Goal: Transaction & Acquisition: Obtain resource

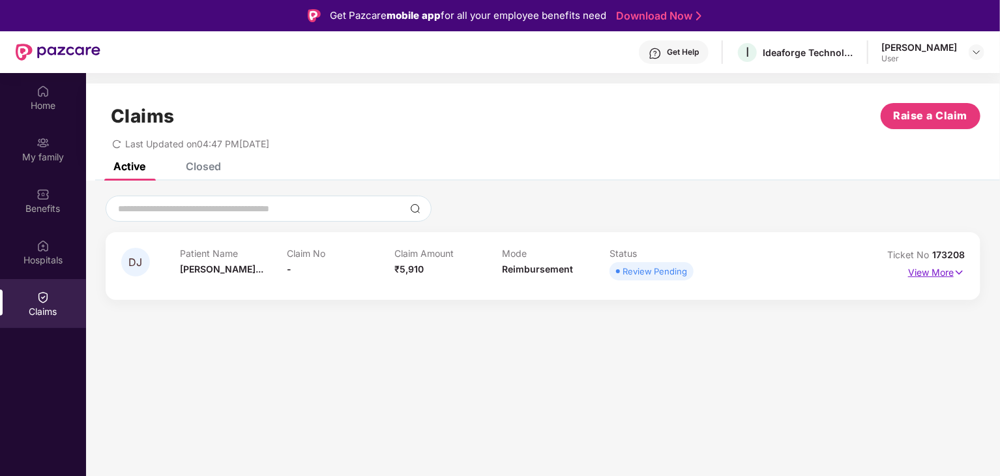
click at [917, 265] on p "View More" at bounding box center [936, 271] width 57 height 18
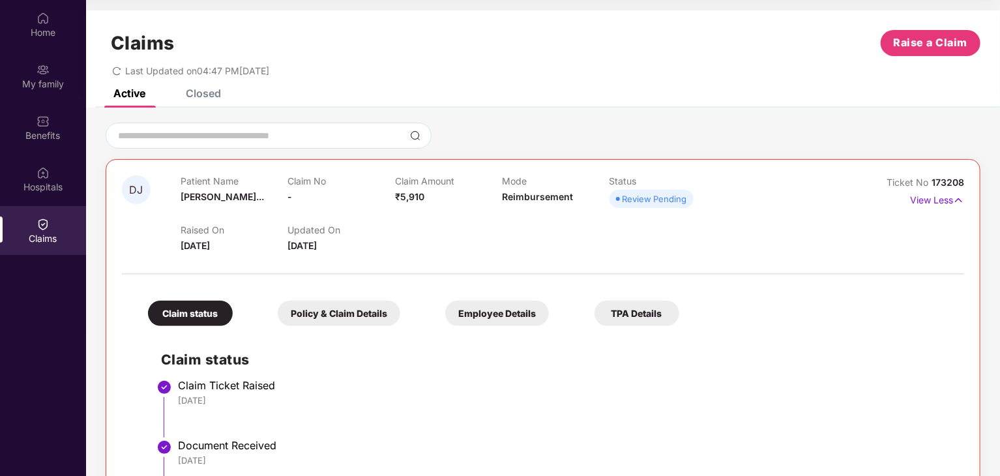
click at [209, 91] on div "Closed" at bounding box center [203, 93] width 35 height 13
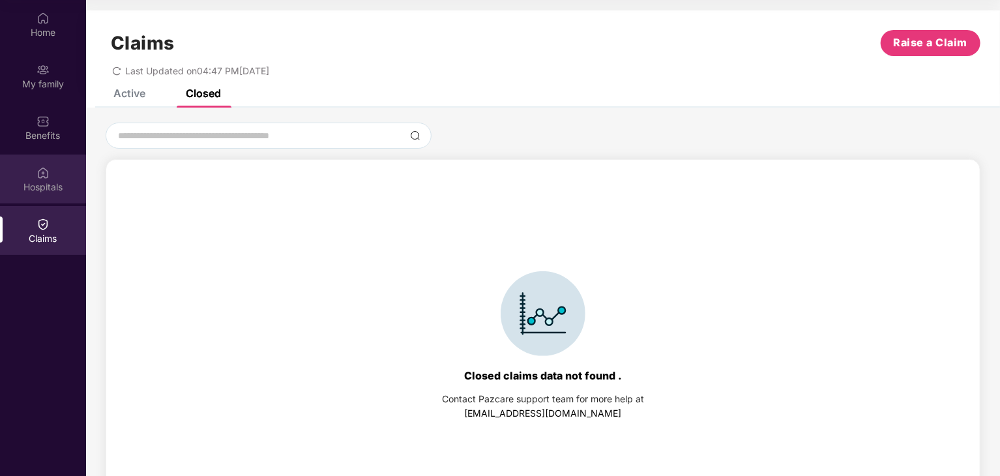
click at [35, 169] on div "Hospitals" at bounding box center [43, 179] width 86 height 49
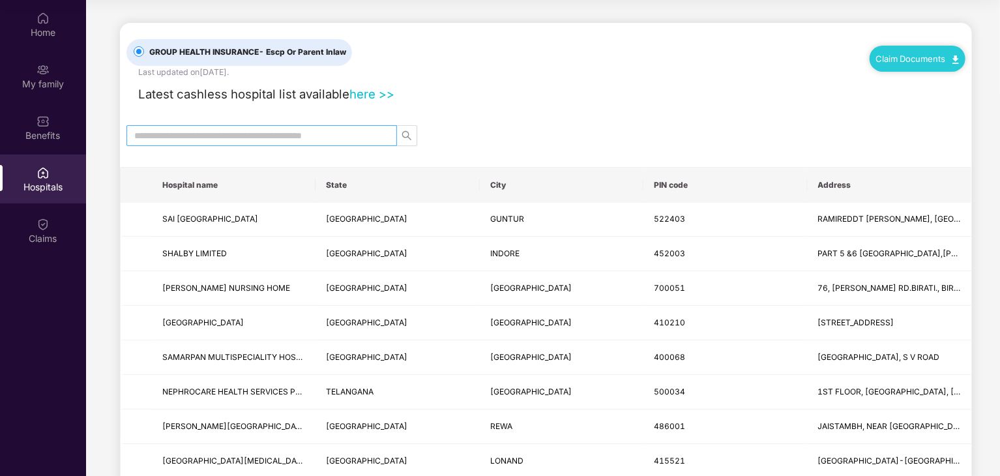
click at [229, 139] on input "text" at bounding box center [256, 135] width 244 height 14
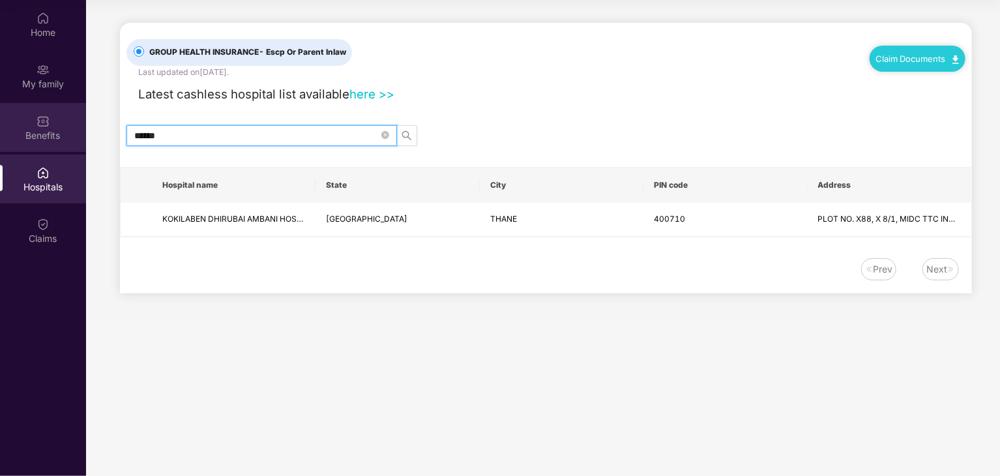
type input "******"
click at [39, 126] on img at bounding box center [43, 121] width 13 height 13
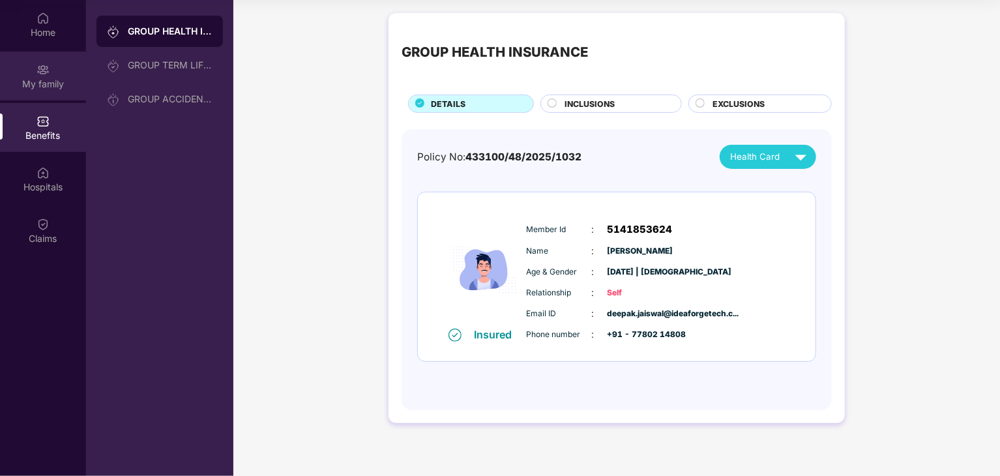
click at [42, 78] on div "My family" at bounding box center [43, 84] width 86 height 13
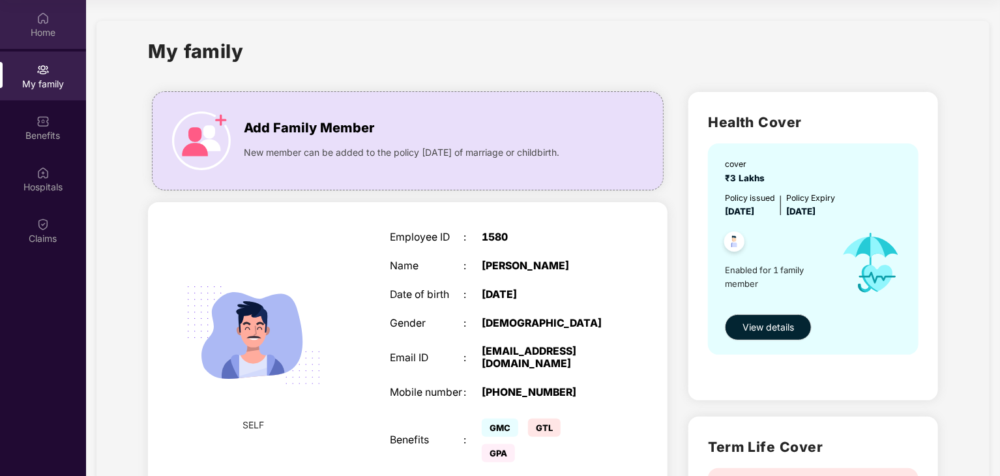
click at [38, 26] on div "Home" at bounding box center [43, 32] width 86 height 13
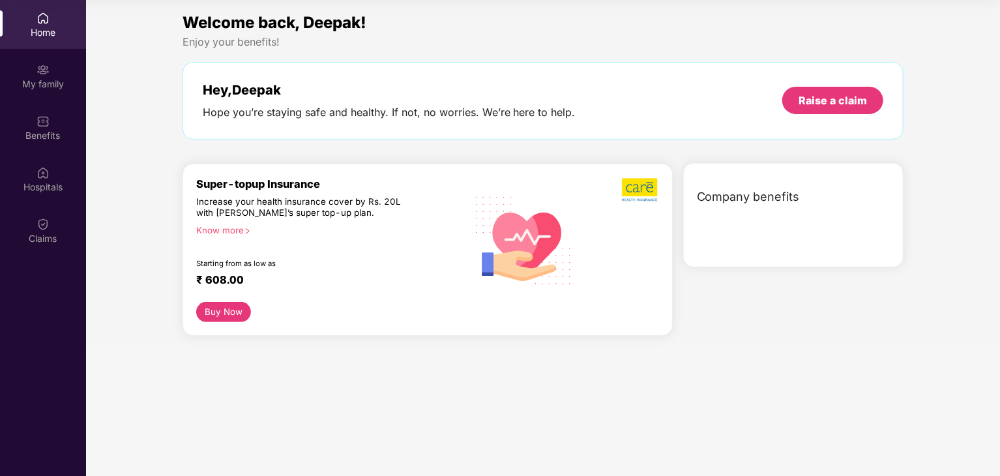
click at [724, 192] on span "Company benefits" at bounding box center [748, 197] width 103 height 18
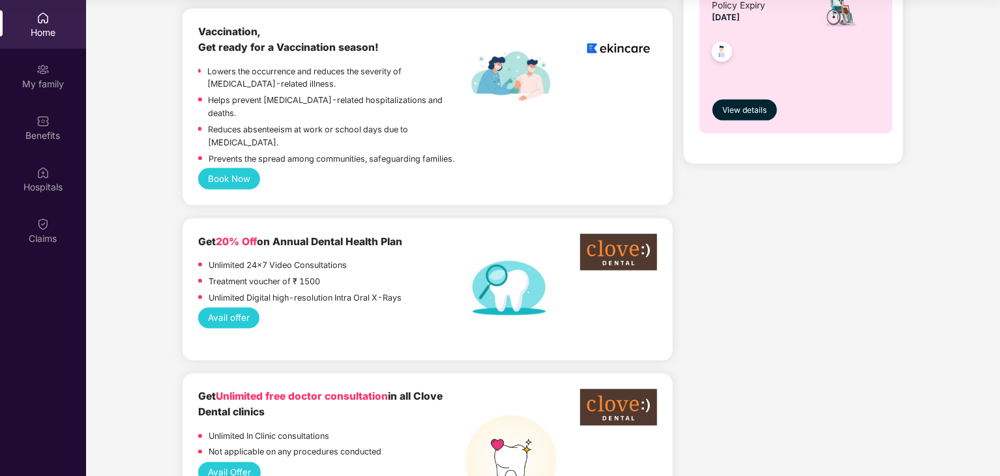
scroll to position [869, 0]
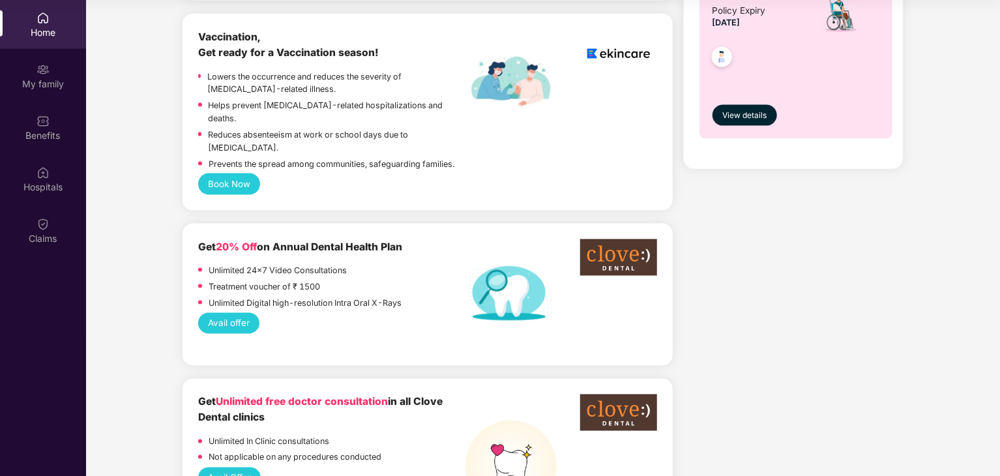
click at [214, 313] on button "Avail offer" at bounding box center [229, 323] width 62 height 21
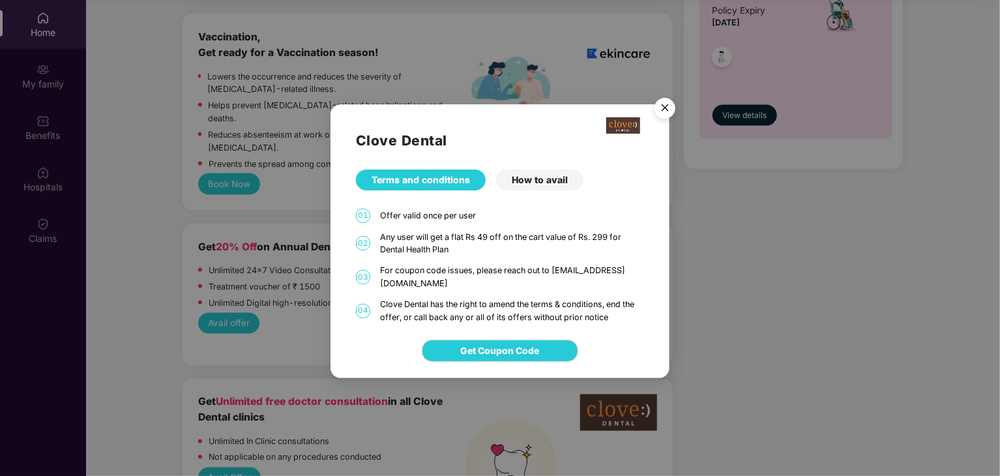
click at [531, 188] on div "How to avail" at bounding box center [539, 180] width 87 height 21
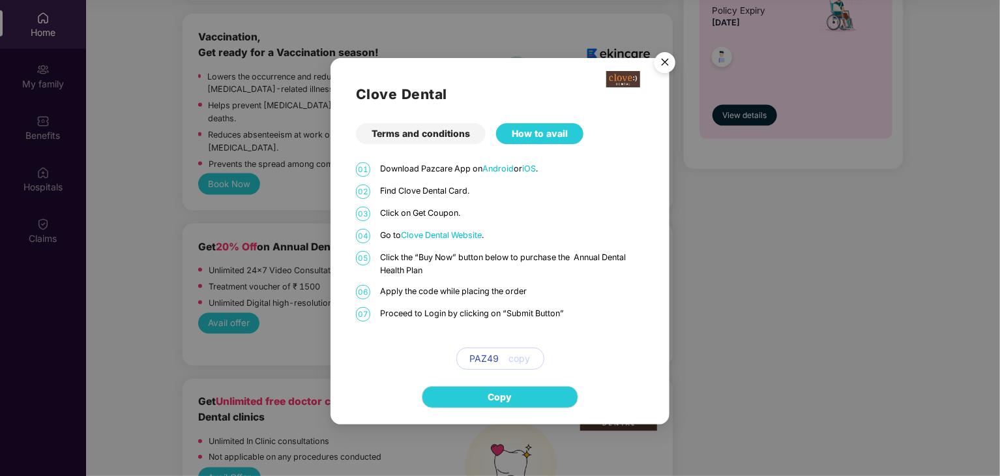
click at [531, 188] on p "Find Clove Dental Card." at bounding box center [512, 191] width 264 height 13
click at [504, 359] on button "copy" at bounding box center [514, 358] width 31 height 21
click at [507, 396] on span "Copy" at bounding box center [500, 397] width 24 height 14
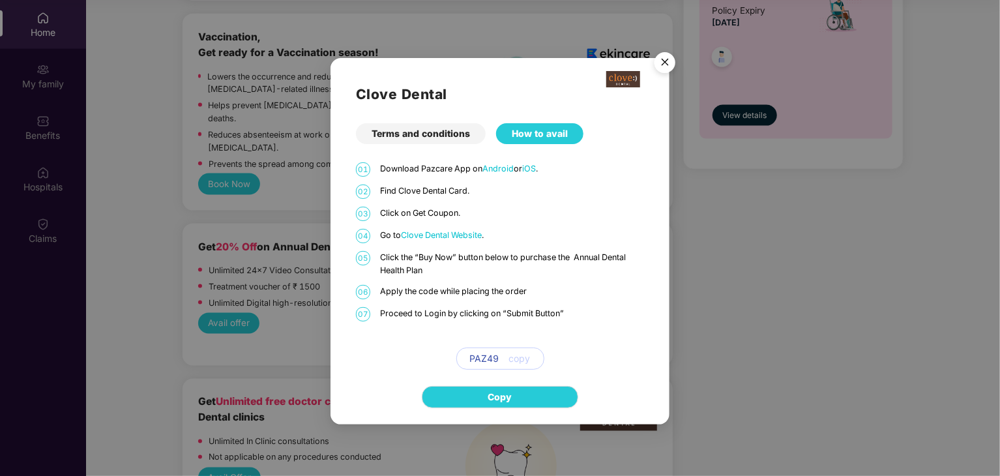
click at [463, 126] on div "Terms and conditions" at bounding box center [421, 133] width 130 height 21
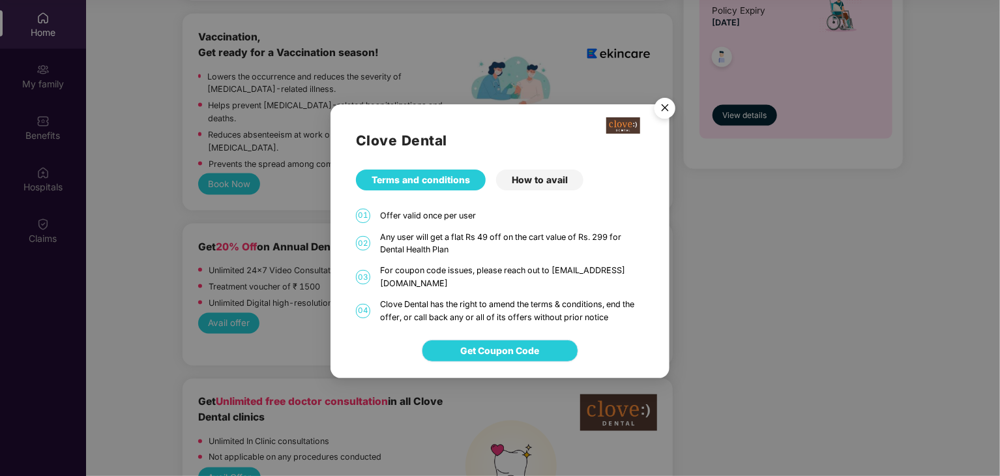
click at [490, 351] on span "Get Coupon Code" at bounding box center [500, 351] width 79 height 14
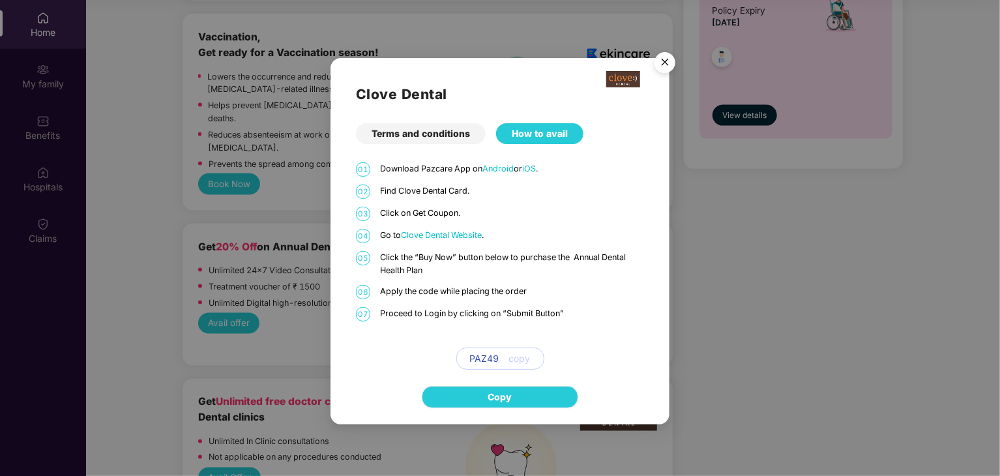
click at [503, 398] on span "Copy" at bounding box center [500, 397] width 24 height 14
click at [664, 59] on img "Close" at bounding box center [665, 64] width 37 height 37
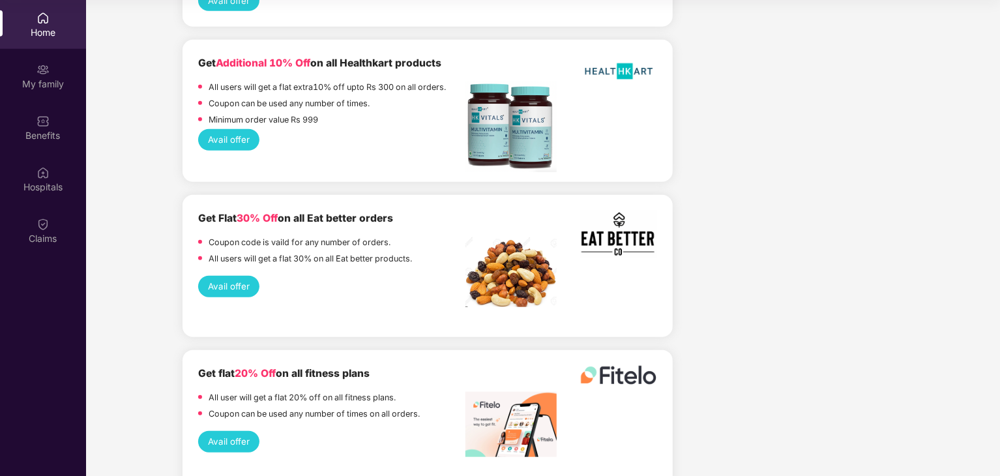
scroll to position [2966, 0]
click at [50, 237] on div "Claims" at bounding box center [43, 238] width 86 height 13
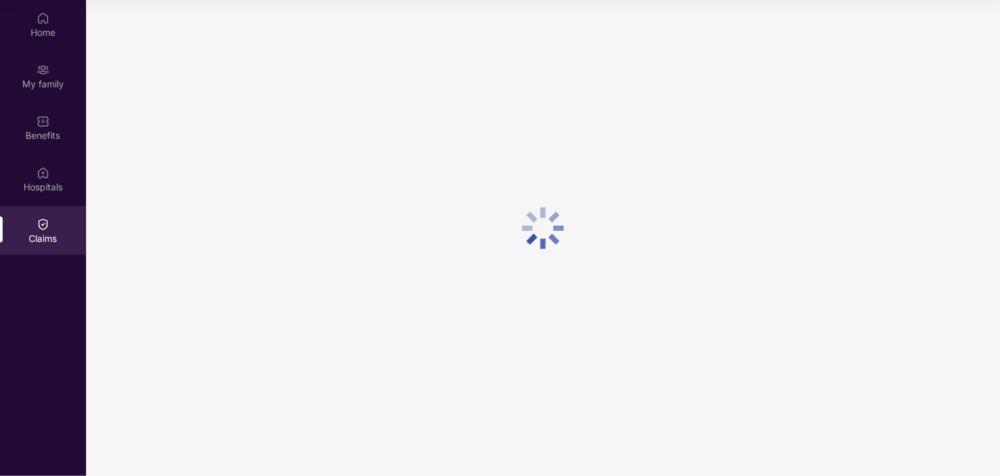
scroll to position [0, 0]
